Goal: Information Seeking & Learning: Find specific fact

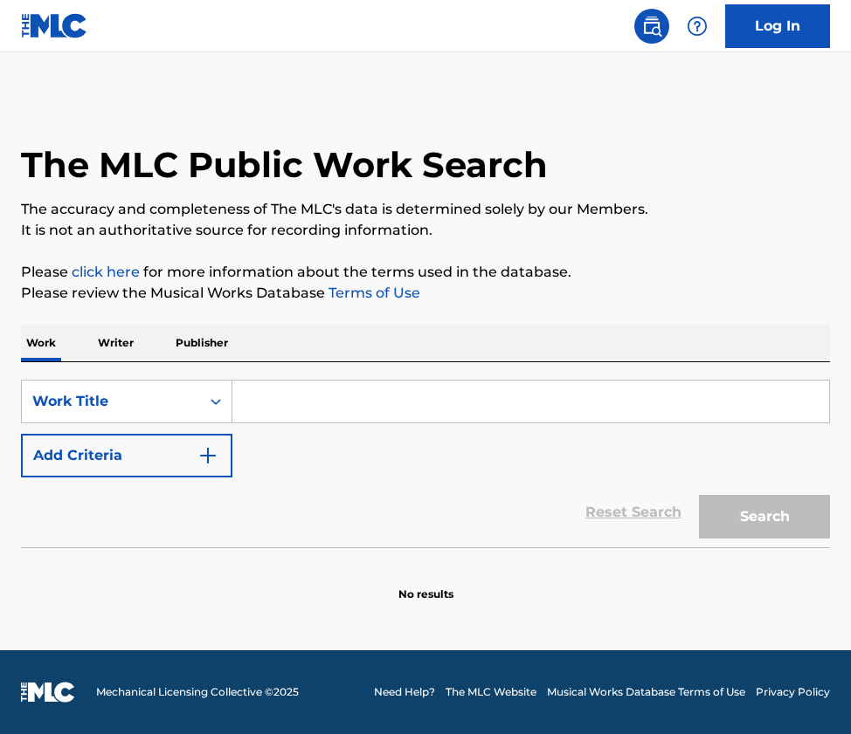
click at [295, 402] on input "Search Form" at bounding box center [530, 402] width 596 height 42
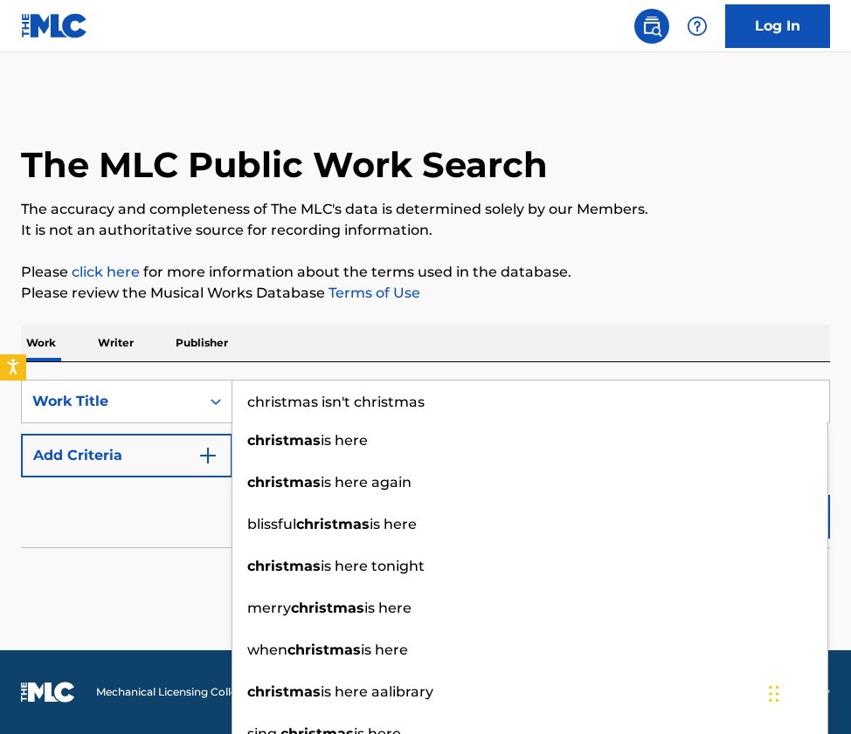
drag, startPoint x: 347, startPoint y: 403, endPoint x: 332, endPoint y: 403, distance: 14.8
click at [332, 403] on input "christmas isn't christmas" at bounding box center [530, 402] width 596 height 42
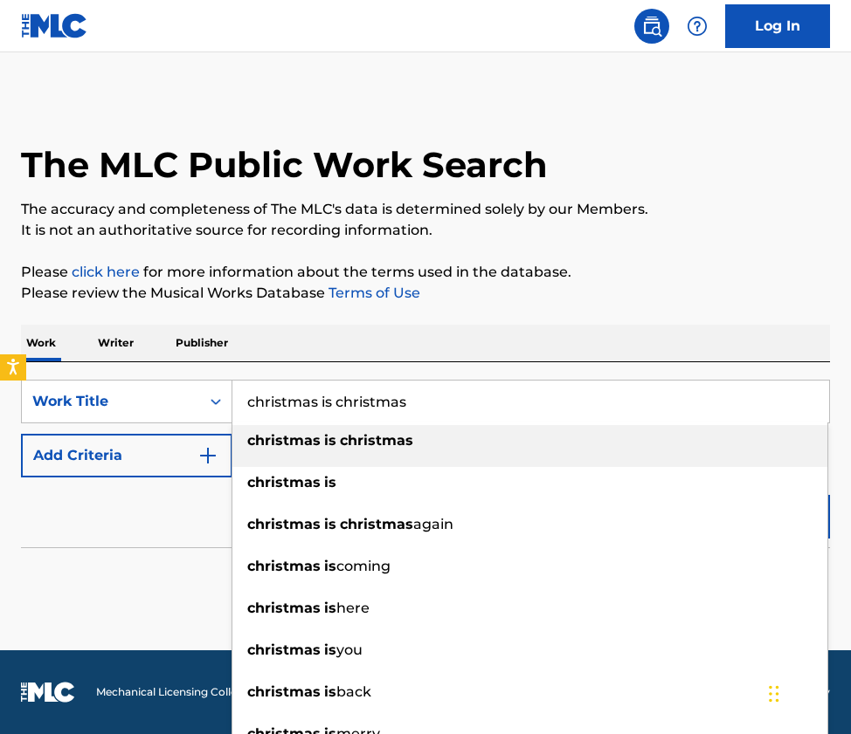
drag, startPoint x: 476, startPoint y: 402, endPoint x: 335, endPoint y: 409, distance: 140.8
click at [335, 409] on input "christmas is christmas" at bounding box center [530, 402] width 596 height 42
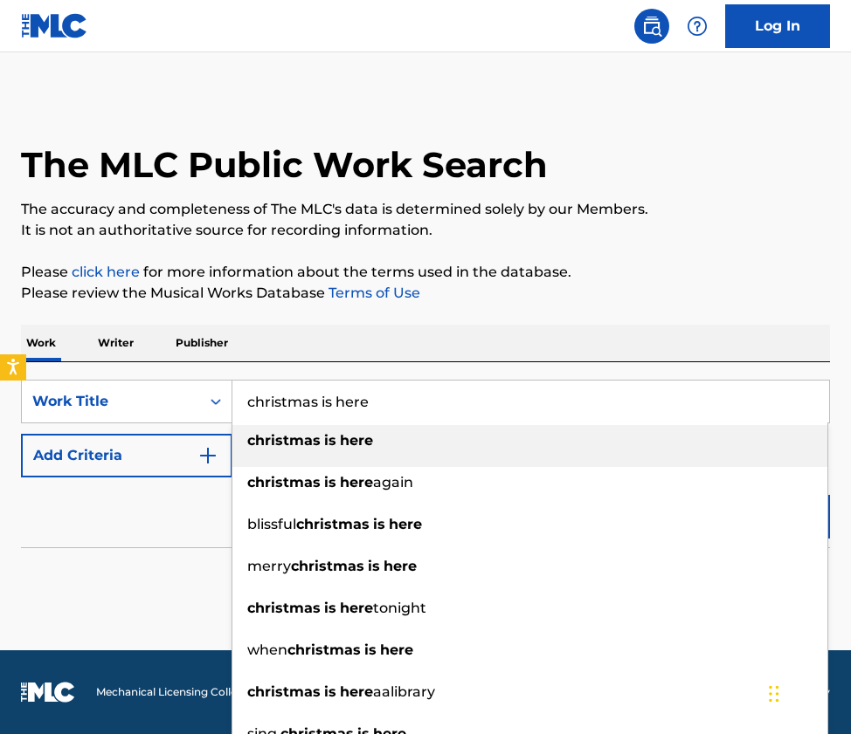
type input "christmas is here"
click at [331, 448] on strong "is" at bounding box center [330, 440] width 12 height 17
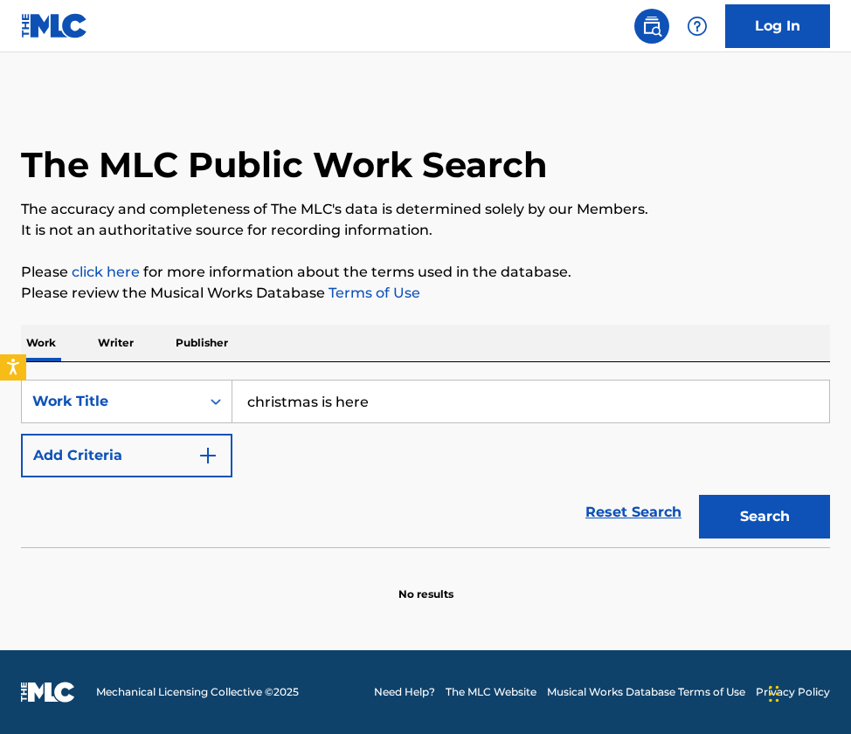
click at [754, 502] on button "Search" at bounding box center [764, 517] width 131 height 44
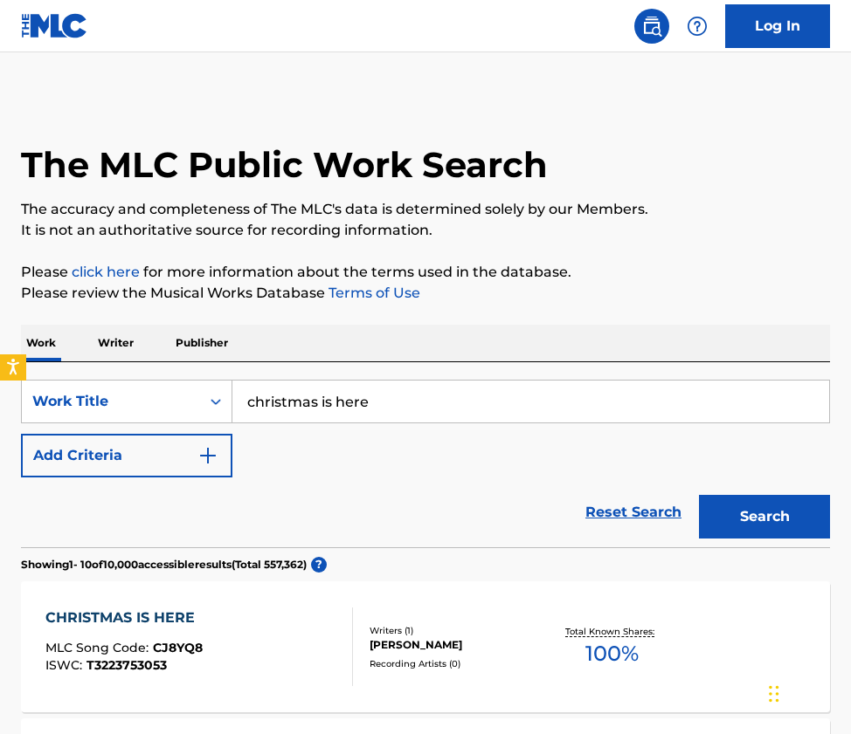
scroll to position [-1, 0]
click at [174, 463] on button "Add Criteria" at bounding box center [126, 456] width 211 height 44
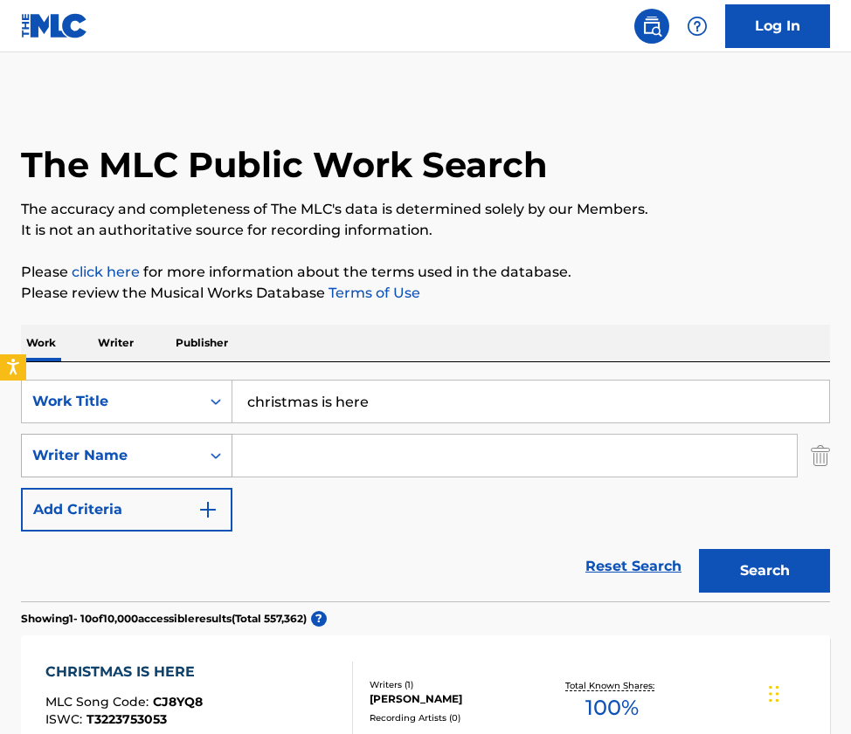
click at [153, 458] on div "Writer Name" at bounding box center [110, 455] width 157 height 21
click at [331, 451] on input "Search Form" at bounding box center [514, 456] width 564 height 42
type input "m"
type input "[PERSON_NAME]"
click at [764, 571] on button "Search" at bounding box center [764, 571] width 131 height 44
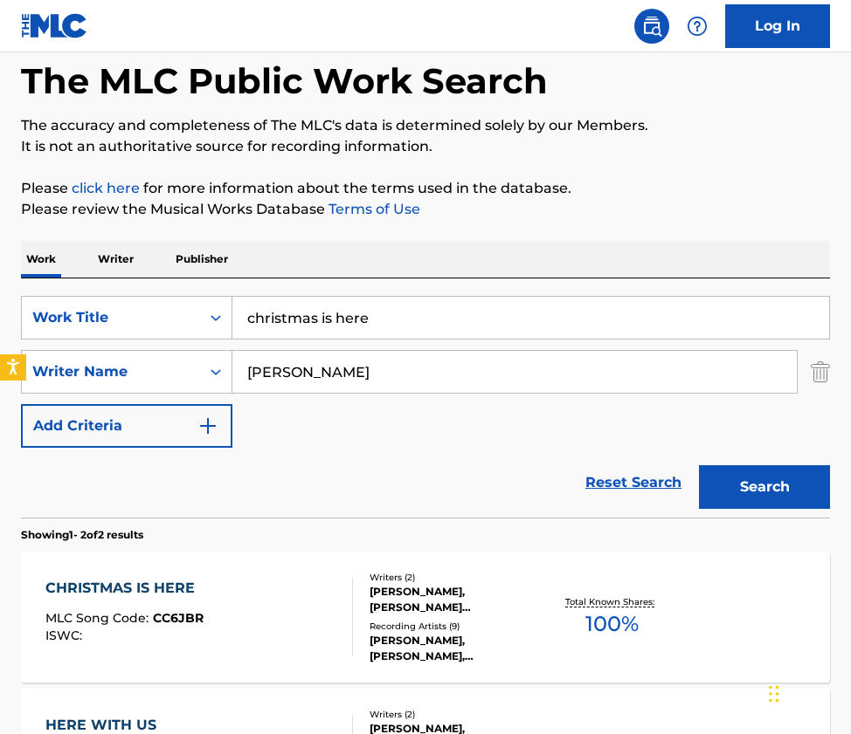
scroll to position [102, 0]
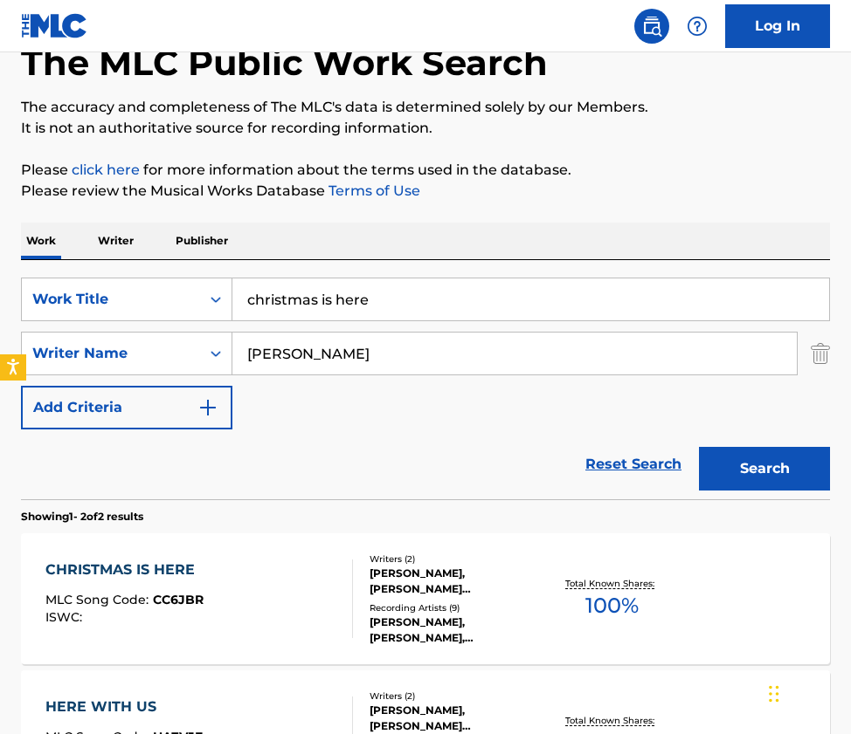
click at [134, 568] on div "CHRISTMAS IS HERE" at bounding box center [124, 570] width 158 height 21
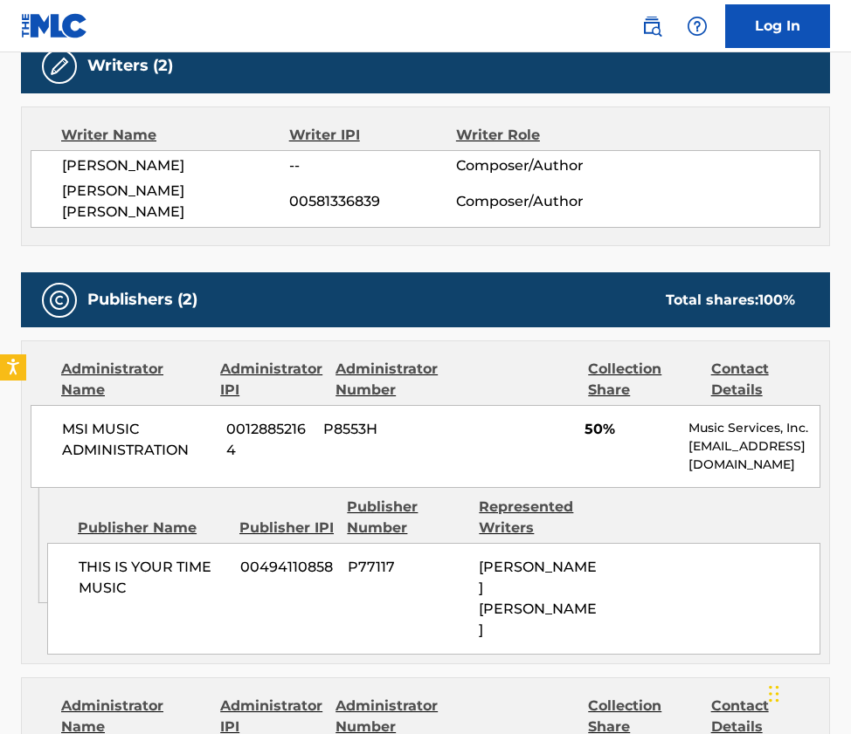
scroll to position [472, 0]
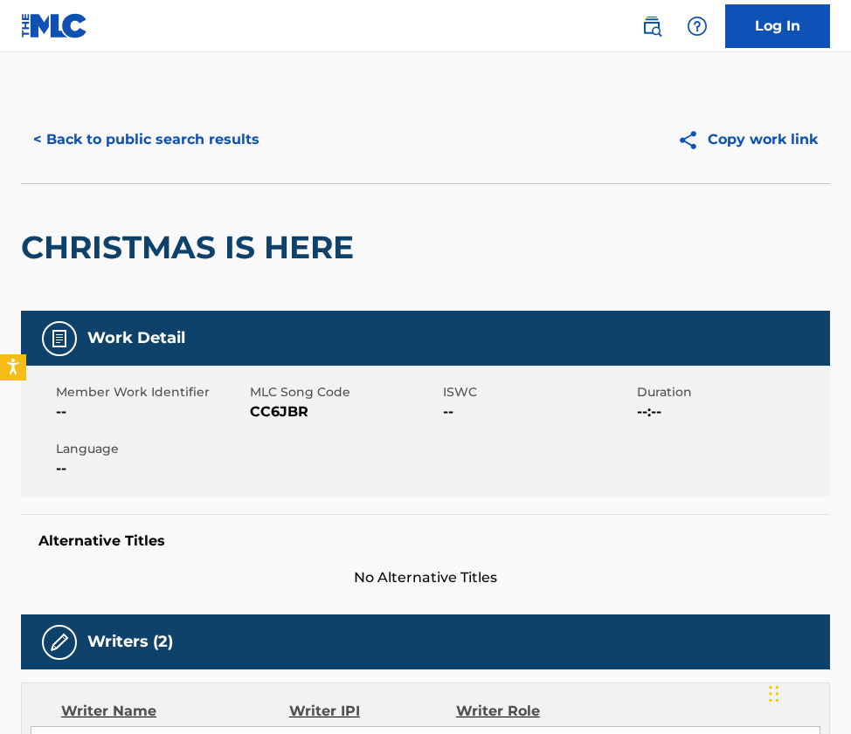
scroll to position [0, 0]
click at [441, 223] on div "CHRISTMAS IS HERE" at bounding box center [425, 246] width 809 height 127
